Goal: Task Accomplishment & Management: Manage account settings

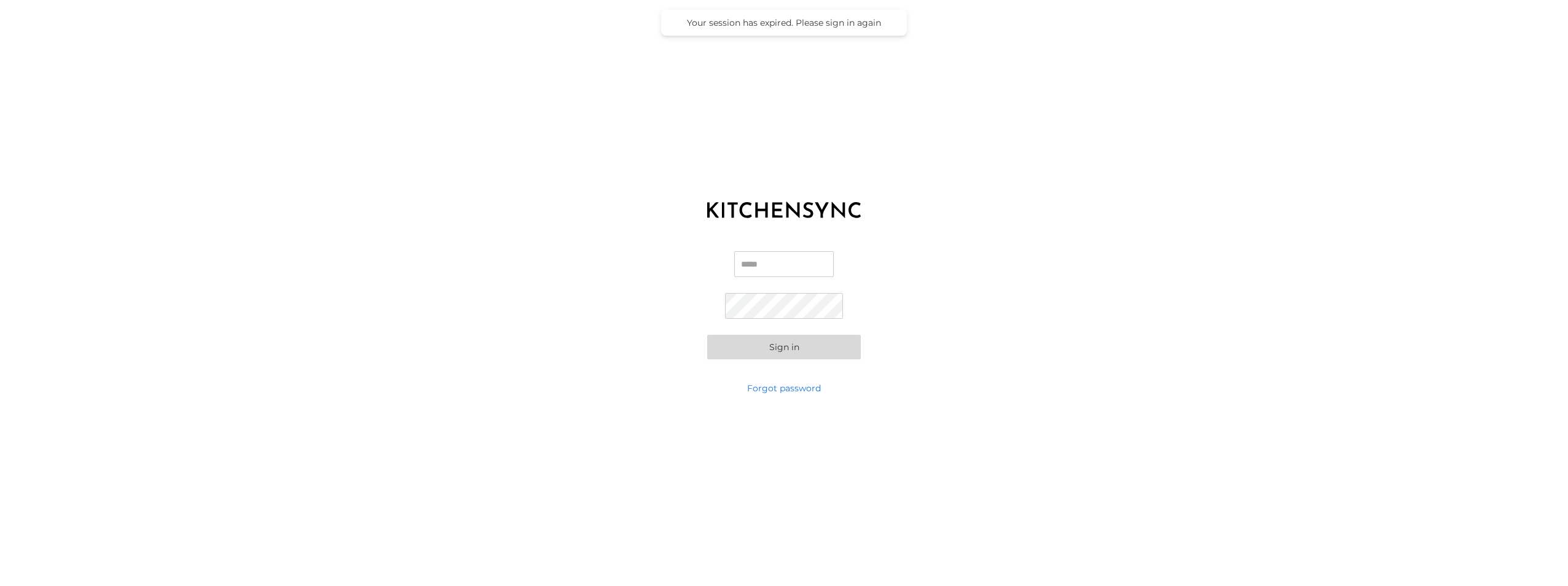
click at [780, 272] on input "Email" at bounding box center [783, 264] width 100 height 26
type input "**********"
click at [791, 390] on link "Forgot password" at bounding box center [784, 388] width 73 height 12
click at [762, 298] on input "Email" at bounding box center [784, 290] width 154 height 26
type input "**********"
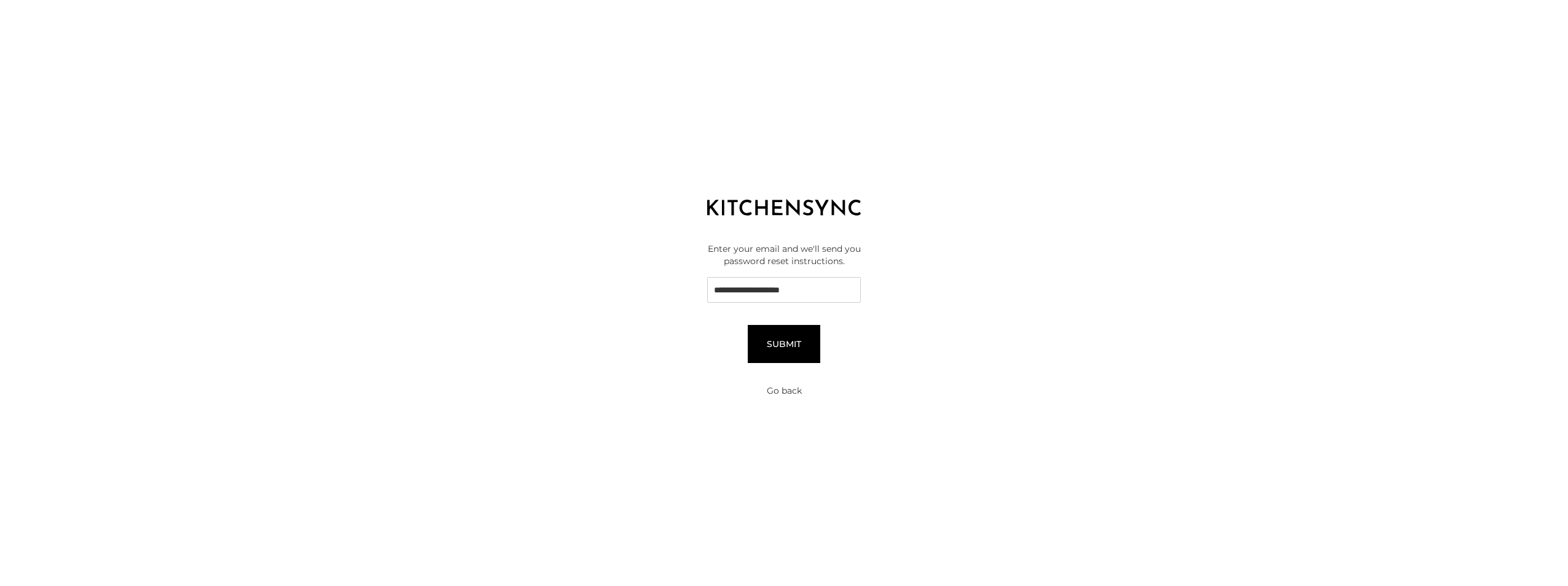
click at [793, 351] on button "Submit" at bounding box center [784, 344] width 73 height 38
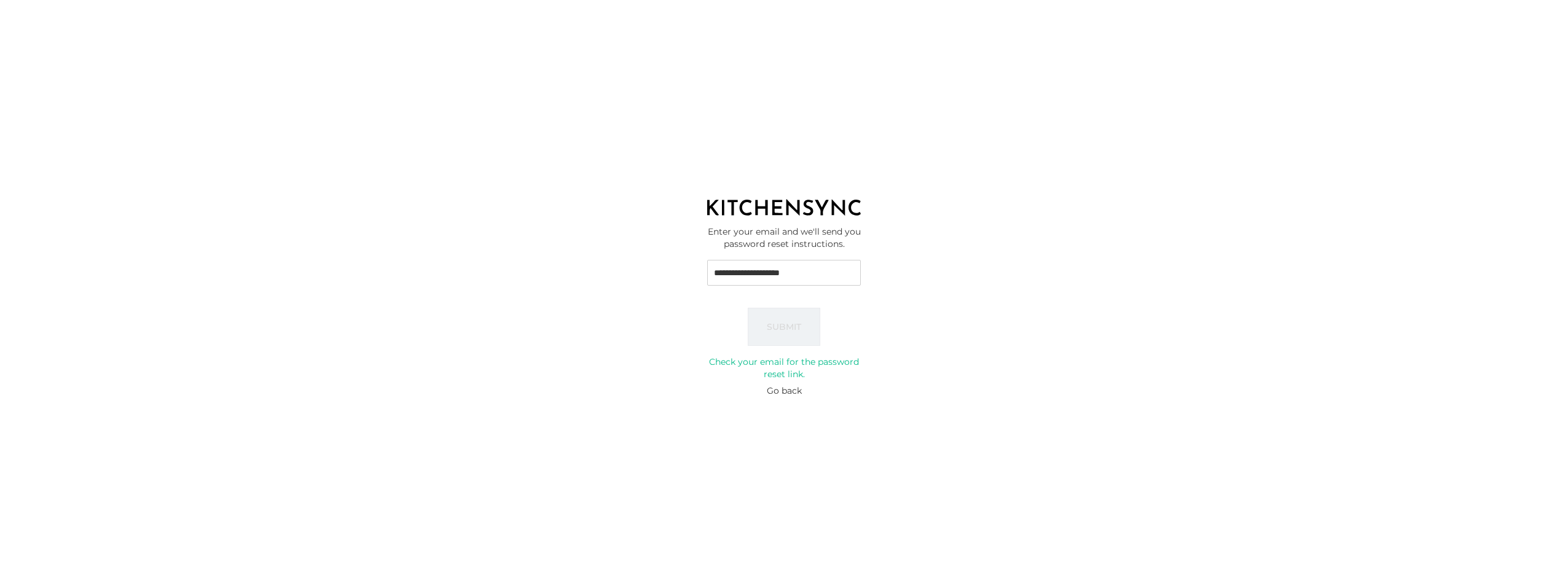
click at [778, 393] on button "Go back" at bounding box center [784, 390] width 35 height 12
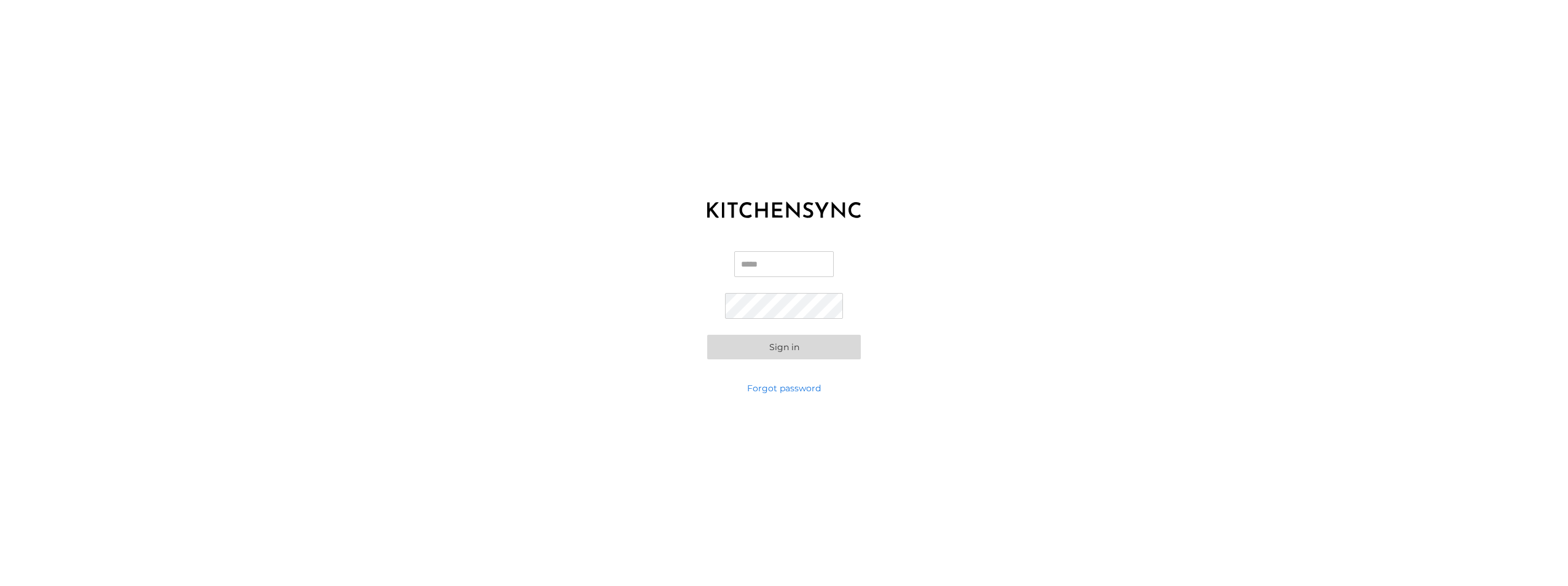
click at [757, 258] on input "Email" at bounding box center [783, 264] width 100 height 26
type input "**********"
click at [707, 334] on button "Sign in" at bounding box center [784, 346] width 154 height 25
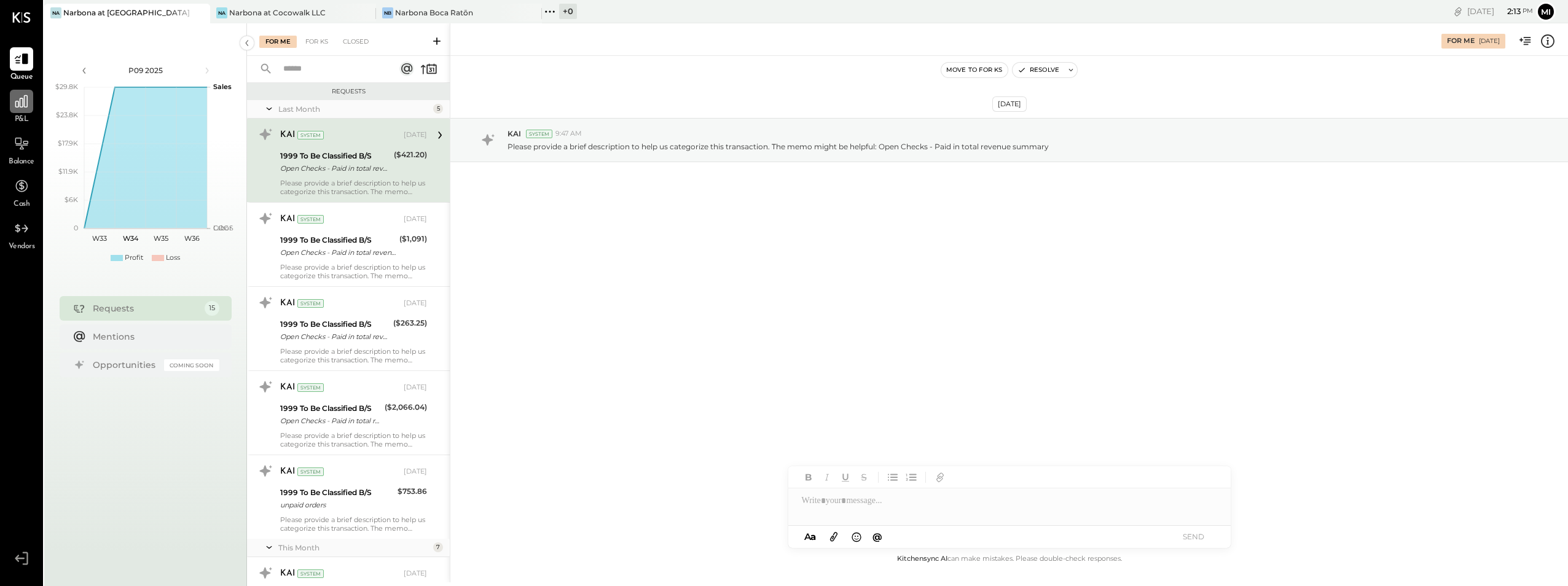
click at [22, 107] on icon at bounding box center [21, 101] width 12 height 12
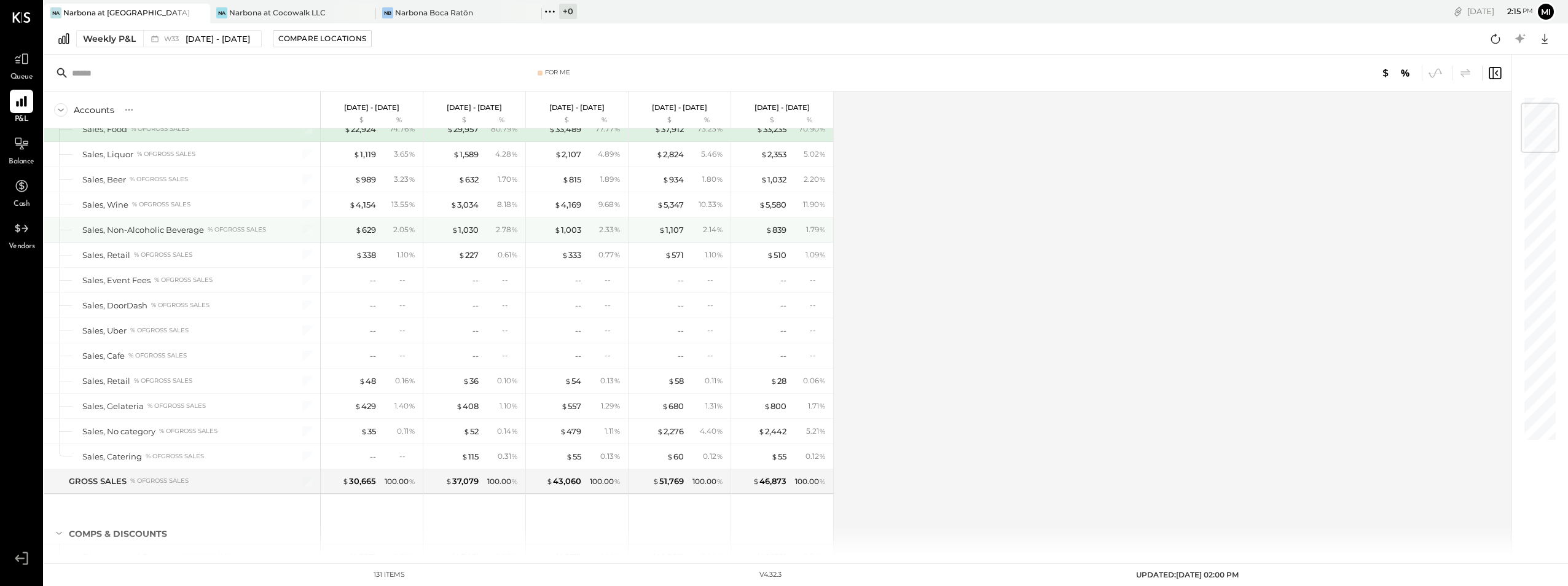
scroll to position [61, 0]
click at [276, 15] on div "Narbona at Cocowalk LLC" at bounding box center [277, 13] width 96 height 11
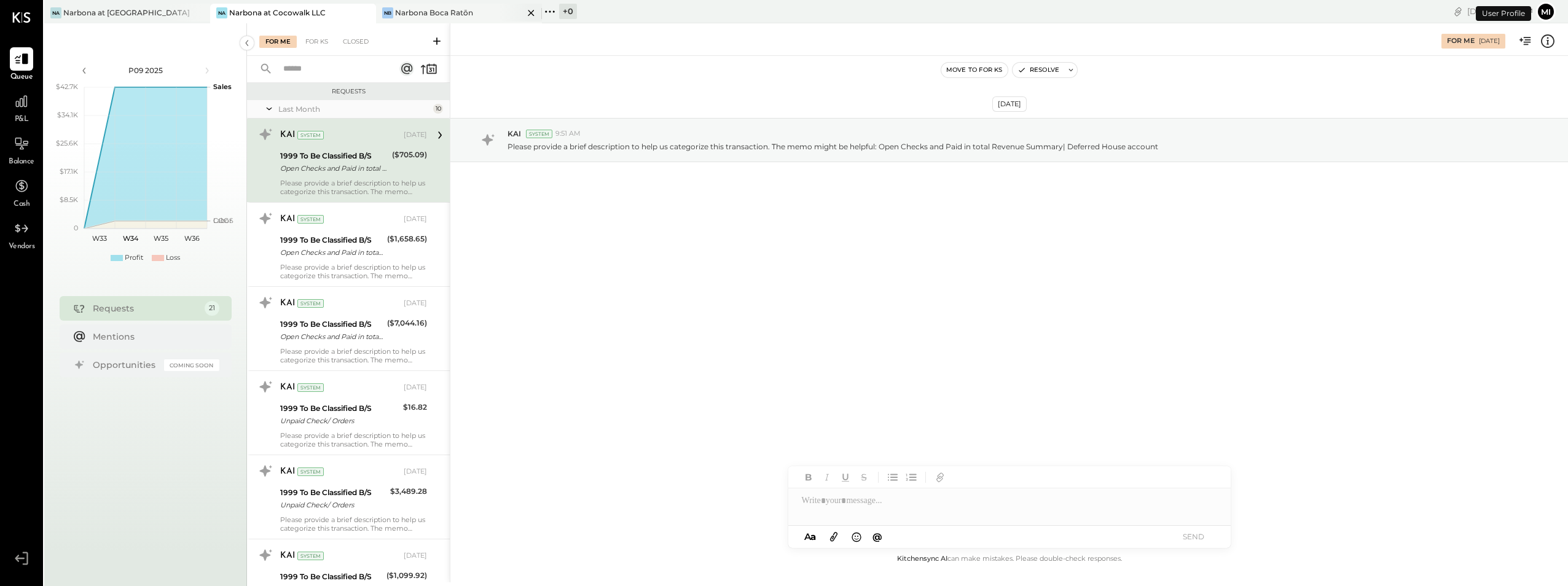
click at [457, 13] on div "Narbona Boca Ratōn" at bounding box center [434, 13] width 78 height 11
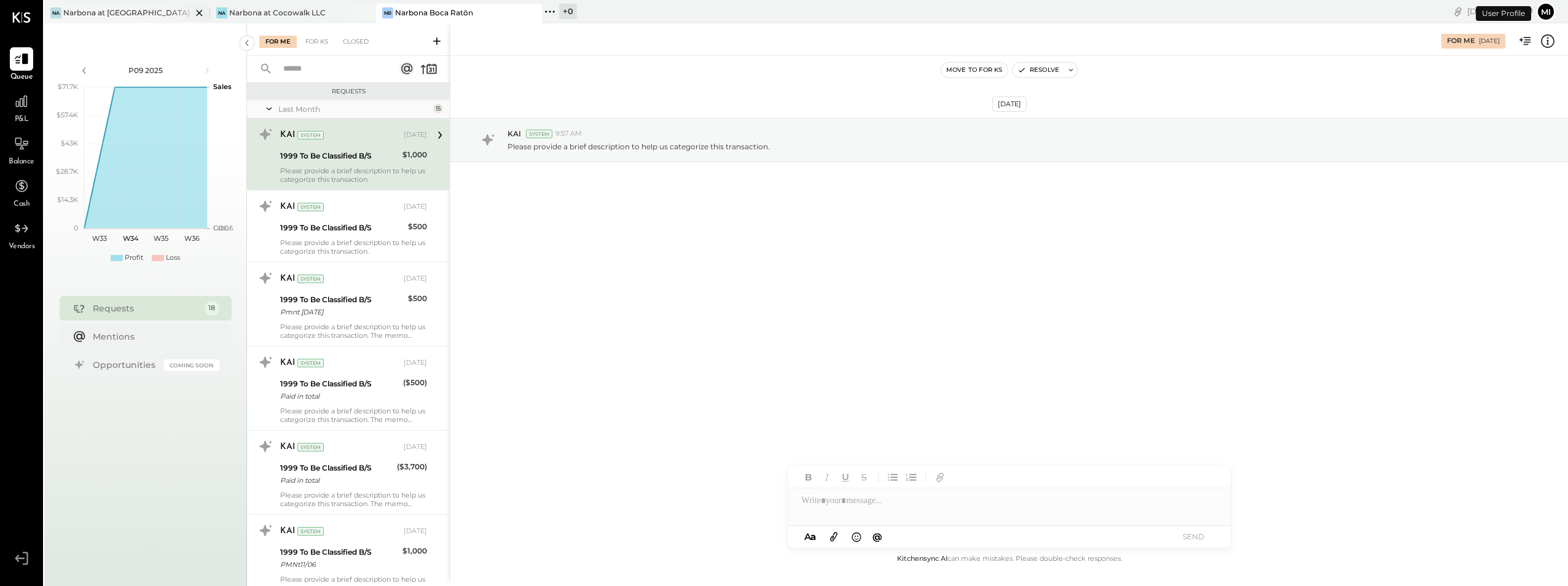
click at [137, 15] on div "Narbona at [GEOGRAPHIC_DATA] LLC" at bounding box center [128, 13] width 128 height 11
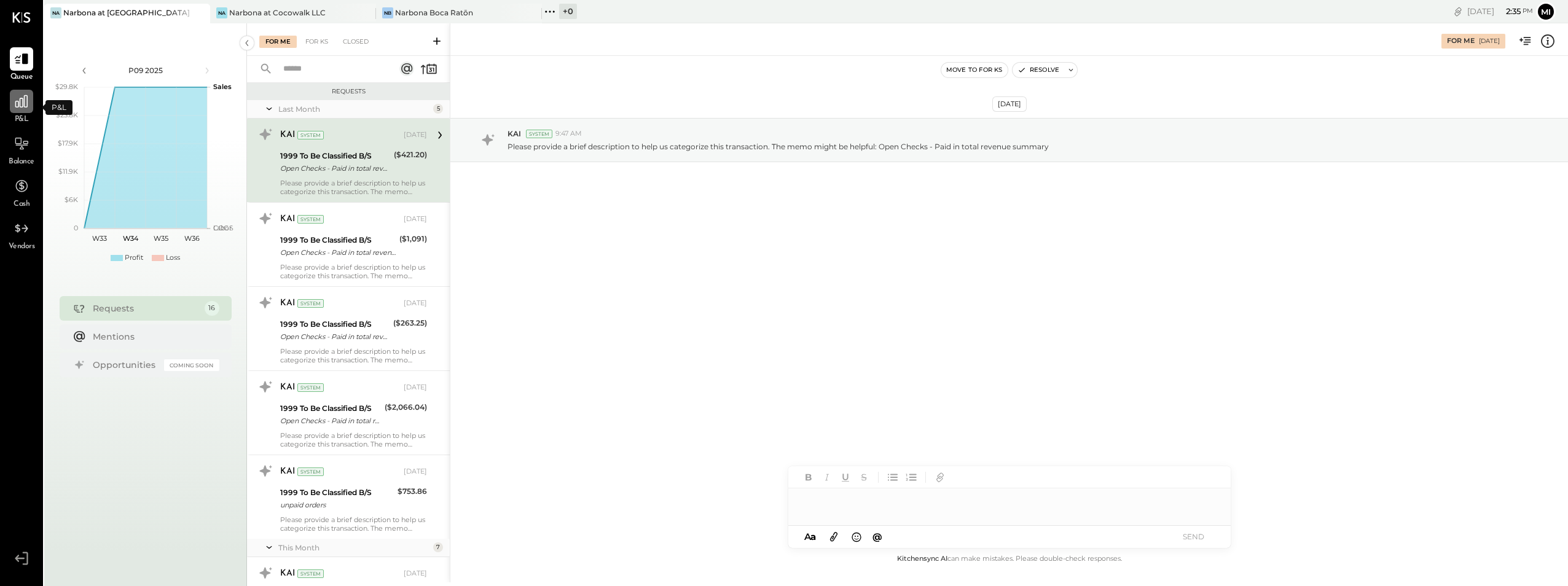
click at [17, 104] on icon at bounding box center [21, 101] width 16 height 16
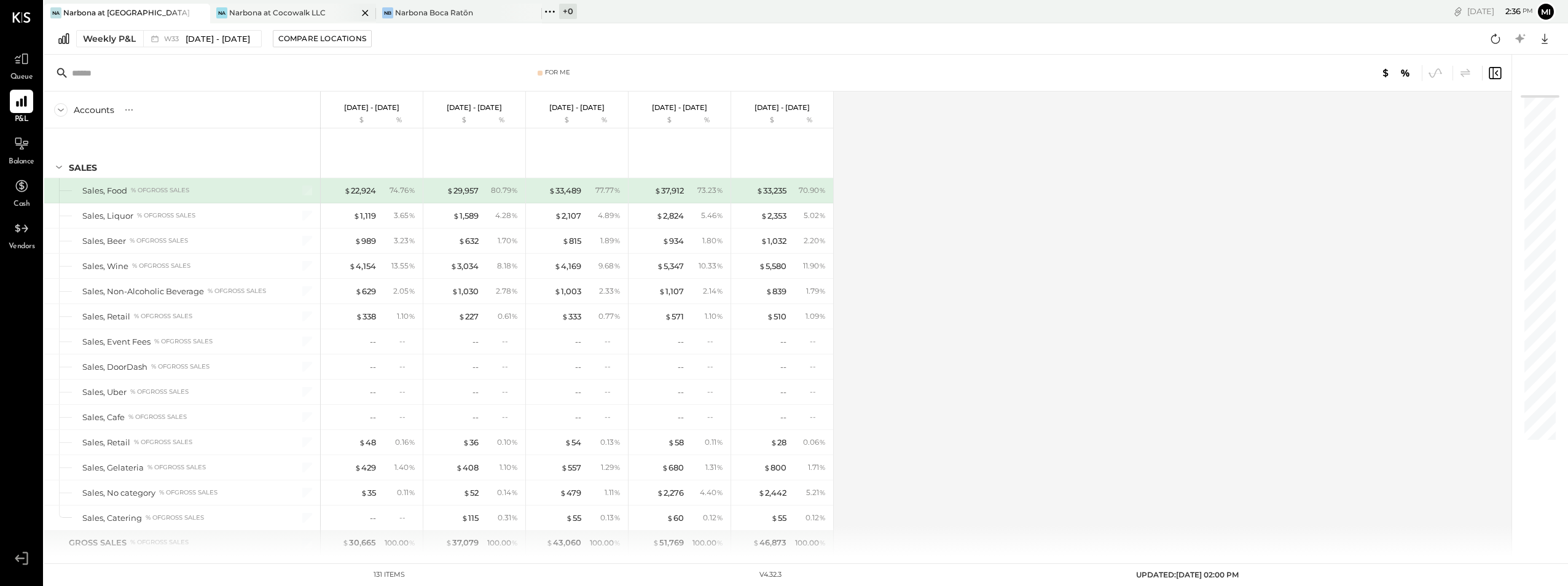
click at [250, 4] on div "Na Narbona at Cocowalk LLC" at bounding box center [293, 13] width 166 height 19
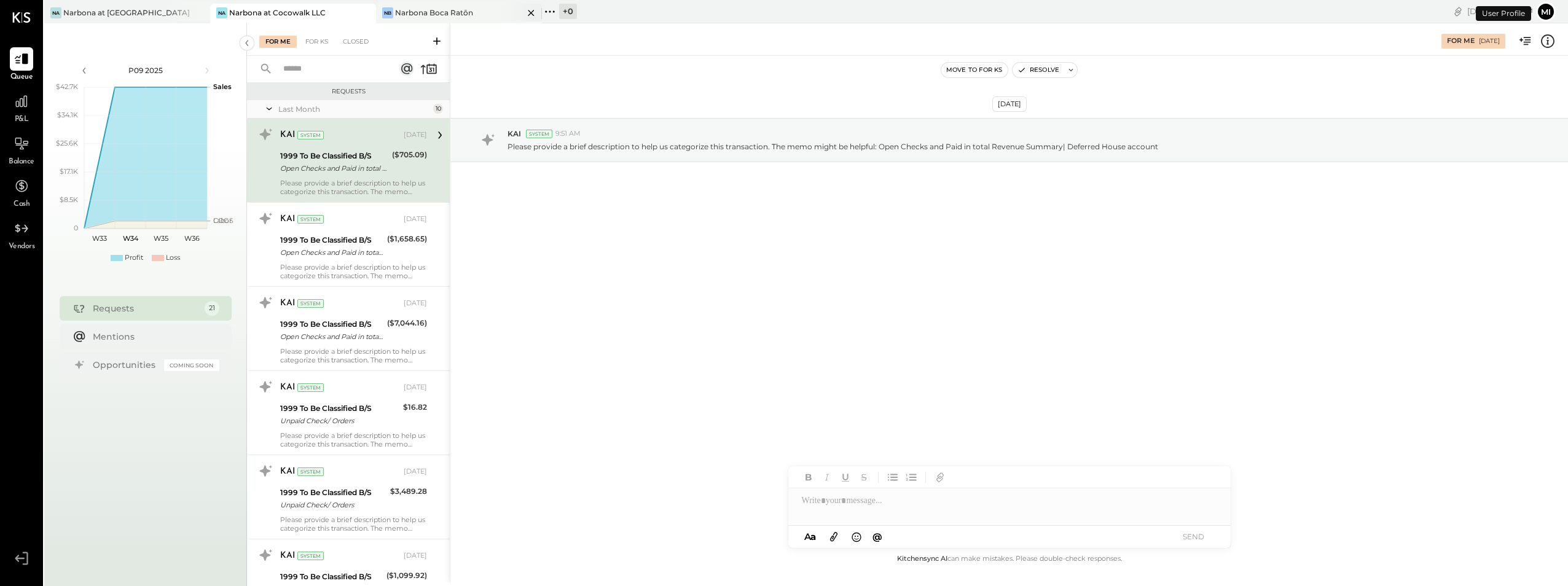
click at [407, 13] on div "Narbona Boca Ratōn" at bounding box center [434, 13] width 78 height 11
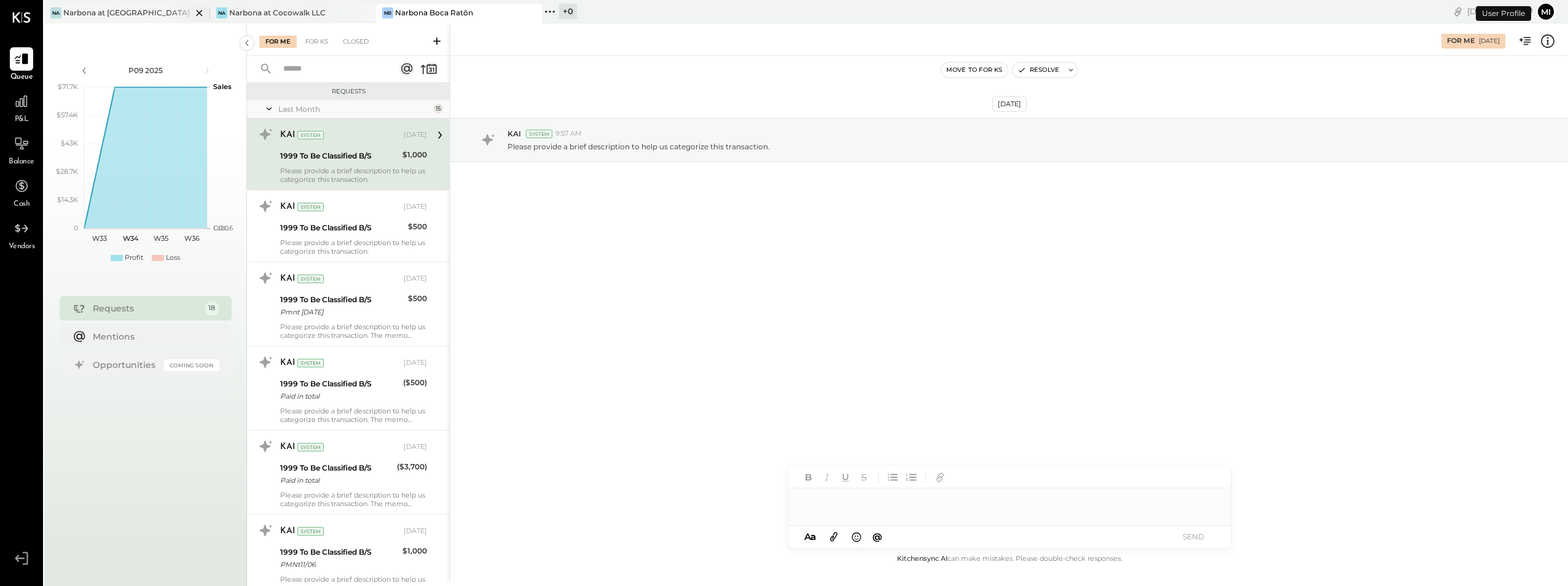
click at [126, 11] on div "Narbona at [GEOGRAPHIC_DATA] LLC" at bounding box center [128, 13] width 128 height 11
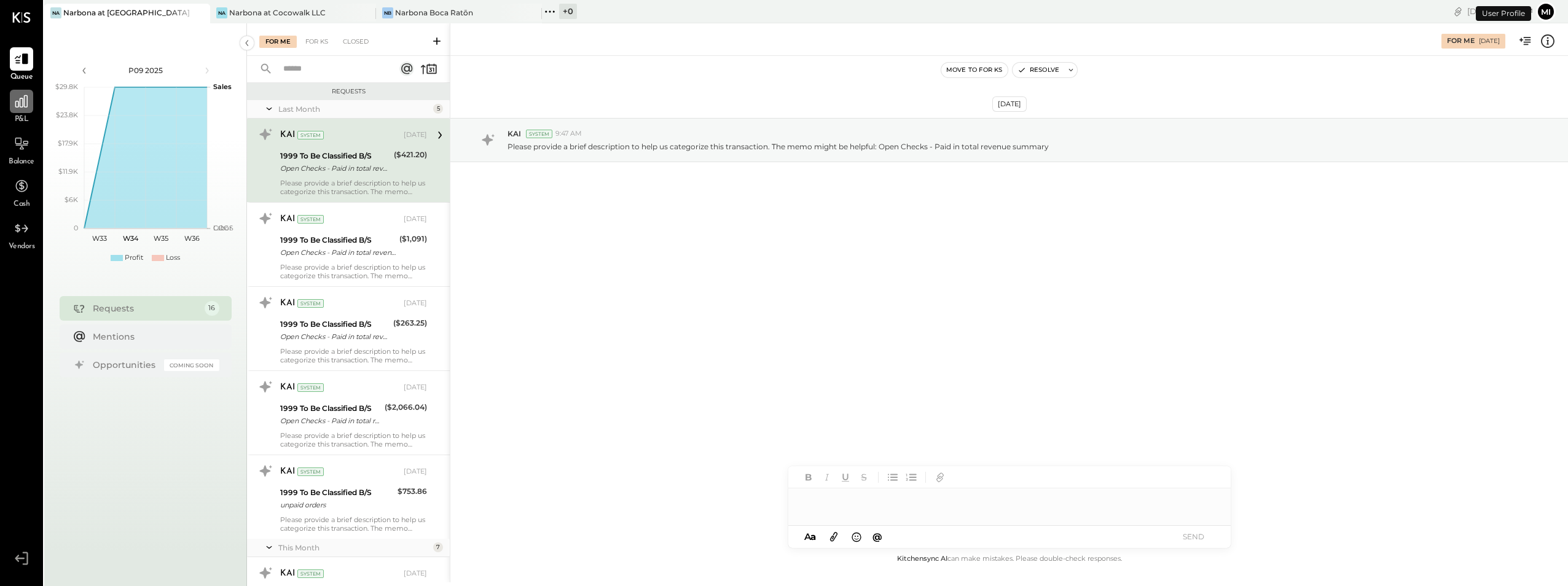
click at [13, 110] on div at bounding box center [21, 101] width 23 height 23
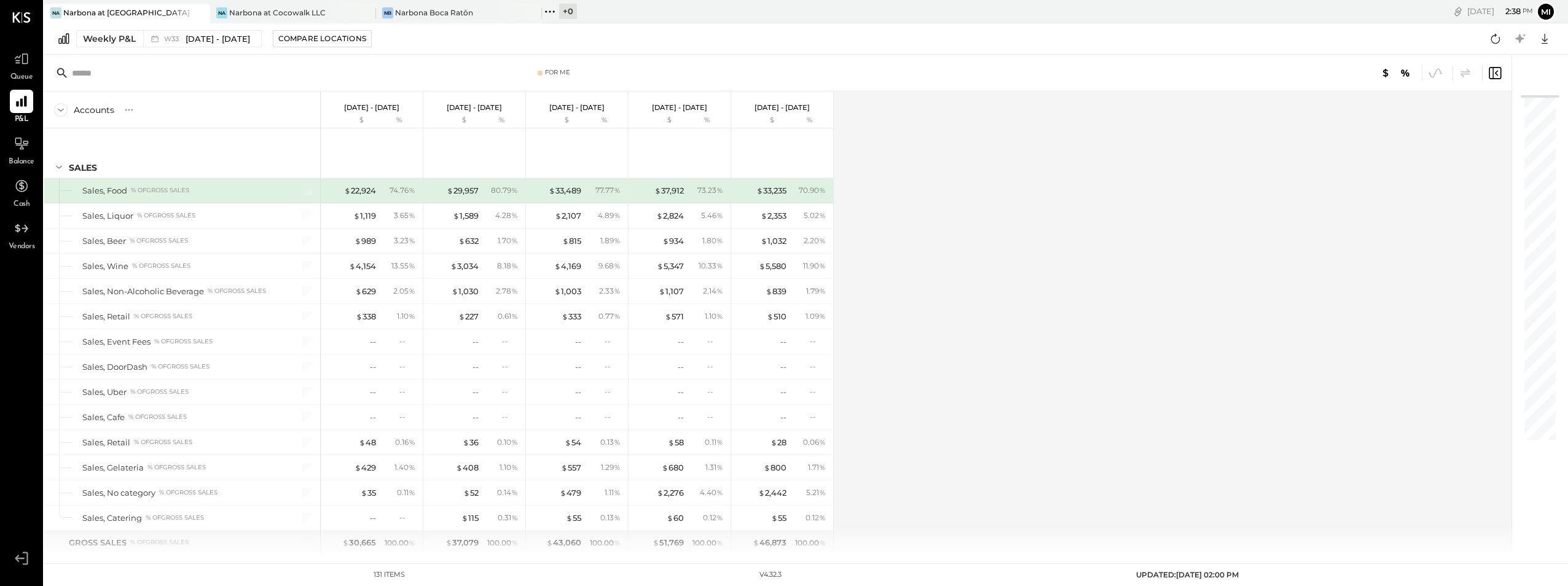
click at [1065, 288] on div "Accounts S % GL [DATE] - [DATE] $ % [DATE] - [DATE] $ % [DATE] - [DATE] $ % [DA…" at bounding box center [779, 324] width 1469 height 465
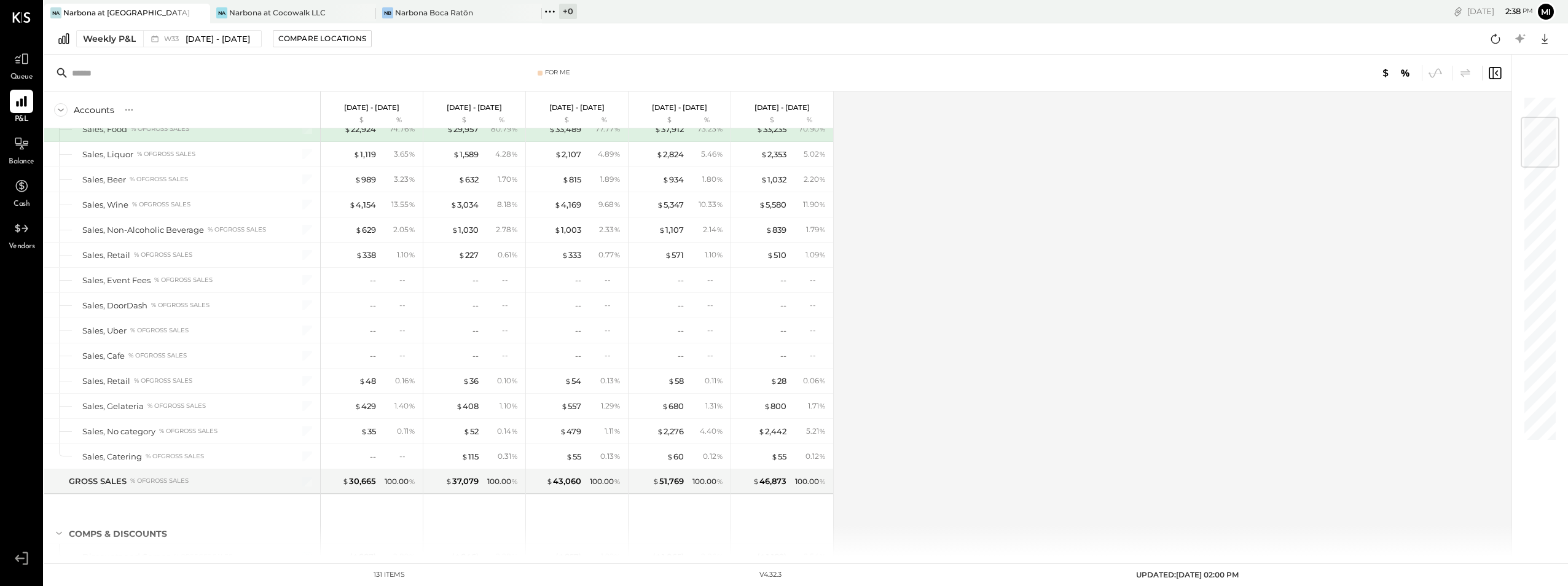
scroll to position [184, 0]
